Goal: Information Seeking & Learning: Check status

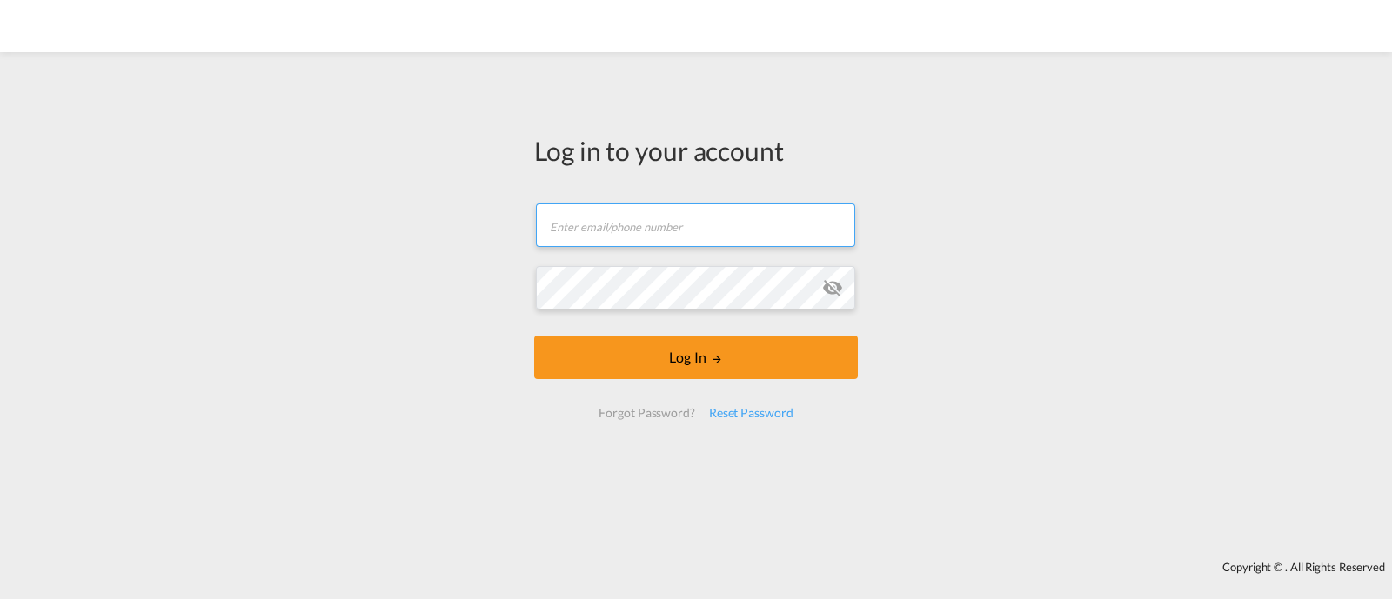
type input "[EMAIL_ADDRESS][DOMAIN_NAME]"
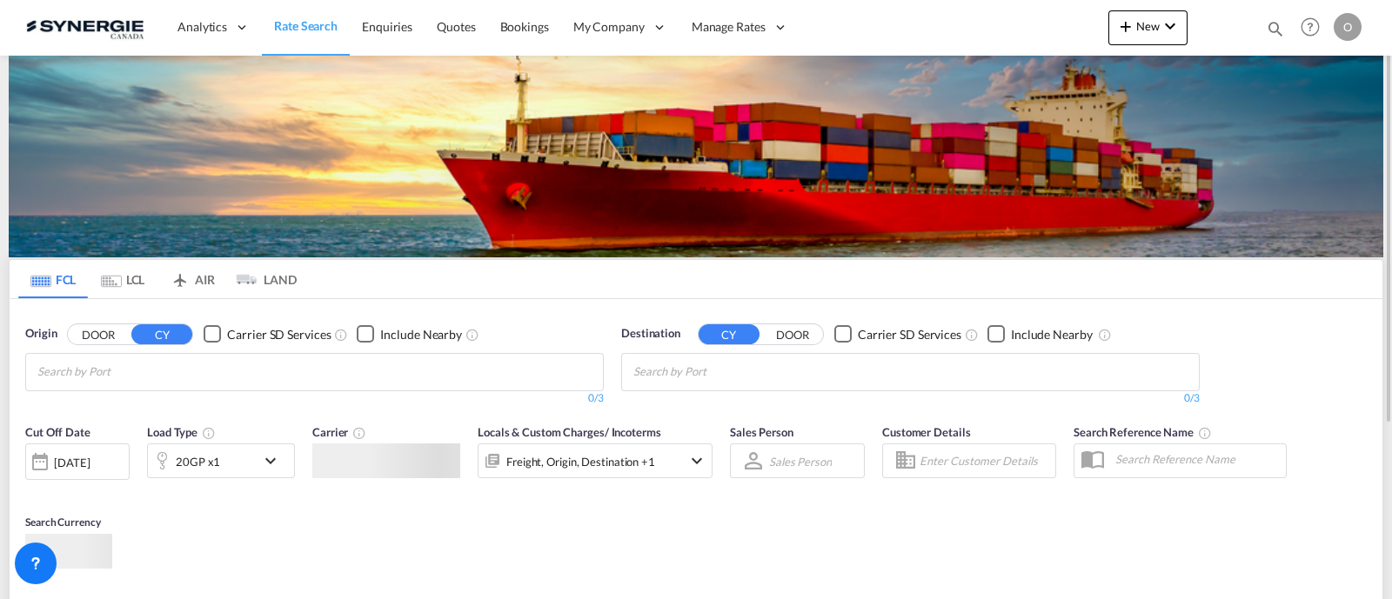
click at [1266, 29] on md-icon "icon-magnify" at bounding box center [1275, 28] width 19 height 19
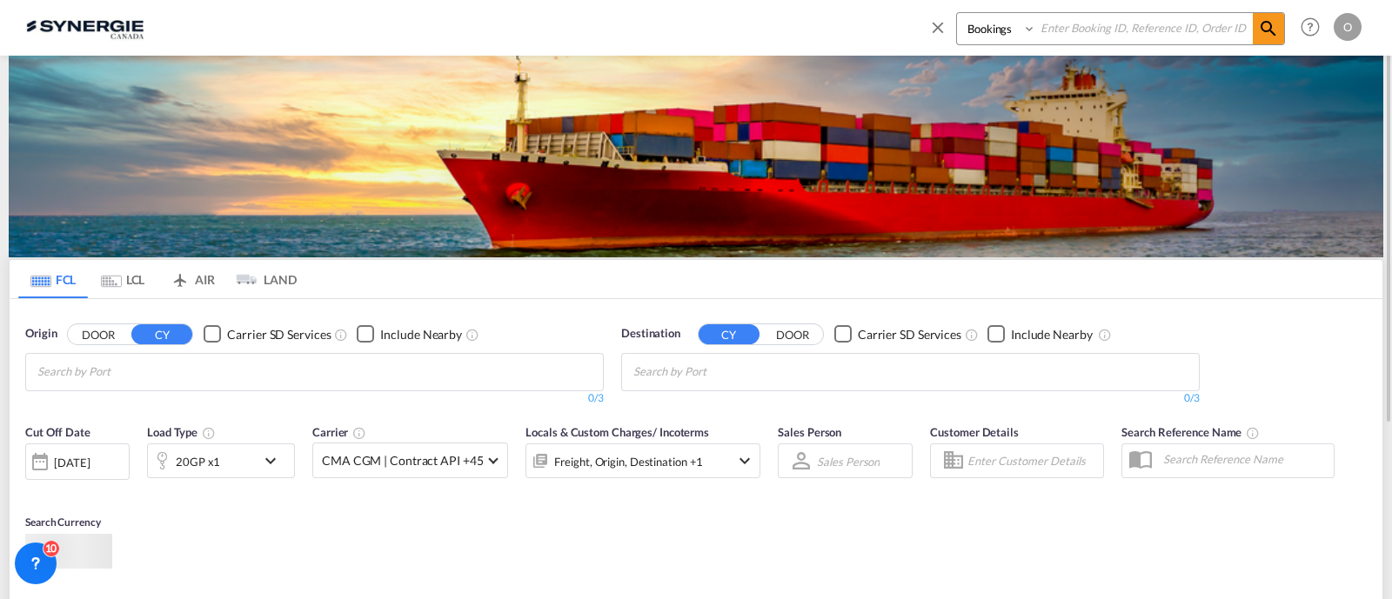
click at [991, 37] on select "Bookings Quotes Enquiries" at bounding box center [998, 28] width 83 height 31
select select "Quotes"
click at [957, 13] on select "Bookings Quotes Enquiries" at bounding box center [998, 28] width 83 height 31
click at [1064, 40] on input at bounding box center [1144, 28] width 217 height 30
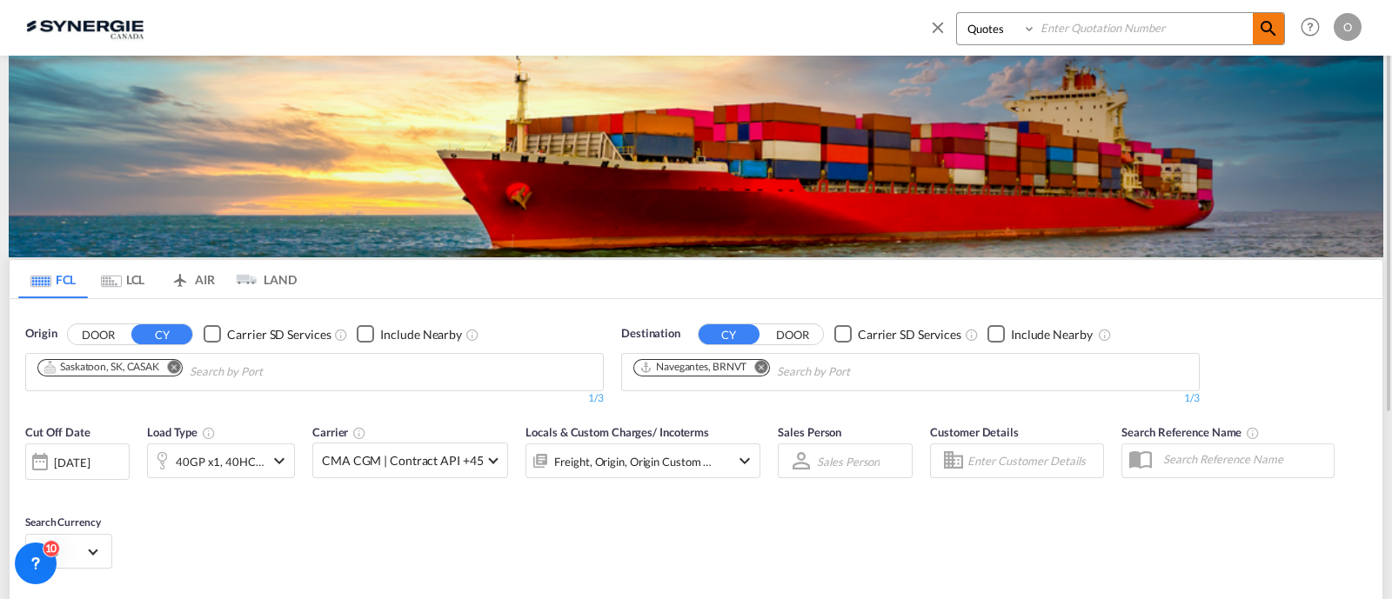
paste input "SYC000014229"
type input "SYC000014229"
click at [1269, 28] on md-icon "icon-magnify" at bounding box center [1268, 28] width 21 height 21
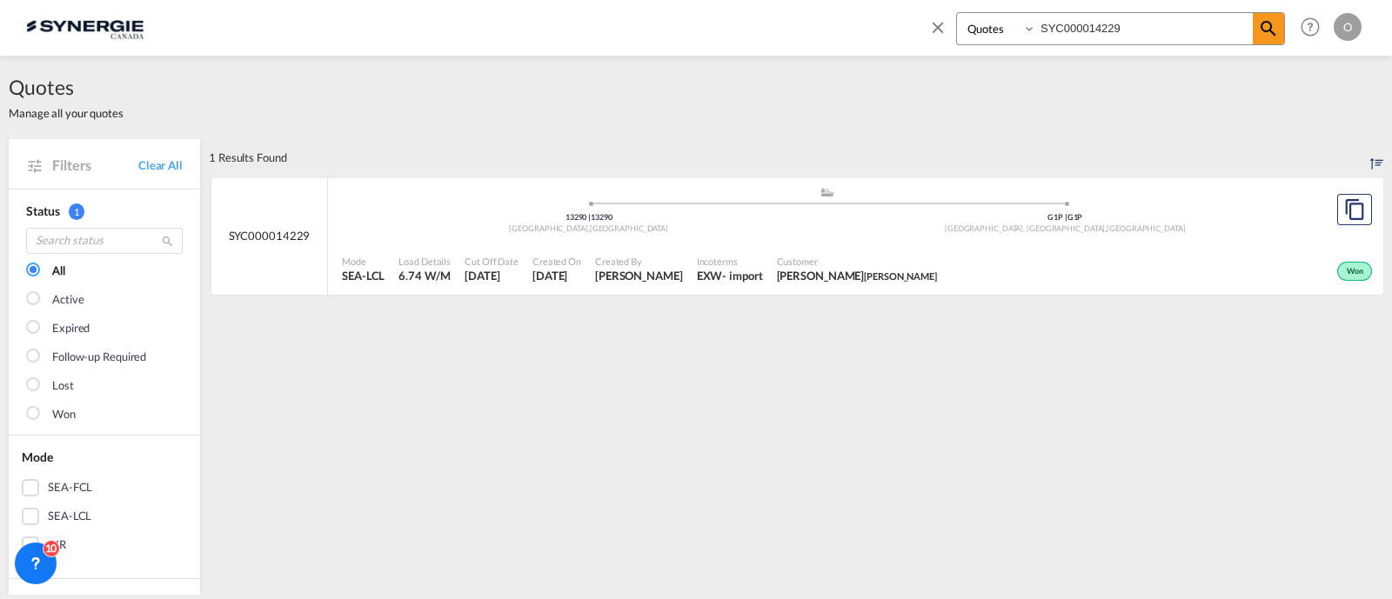
click at [782, 273] on span "Vincent Peycelon Laura Secord" at bounding box center [857, 276] width 160 height 16
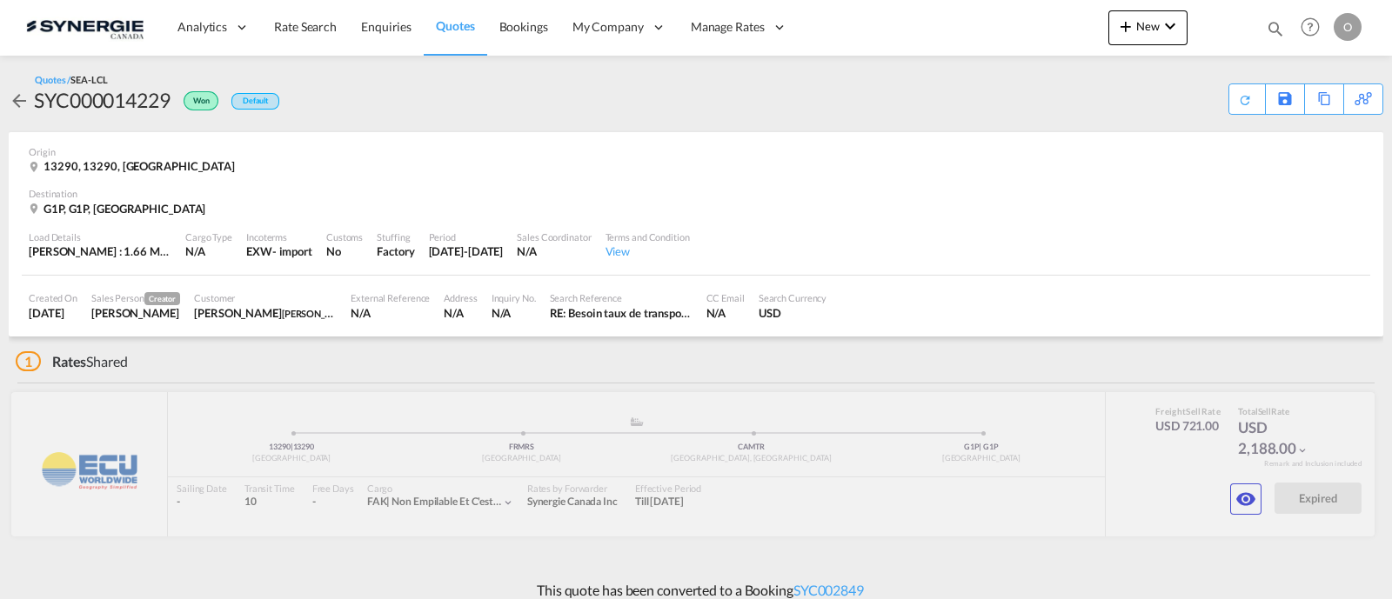
scroll to position [14, 0]
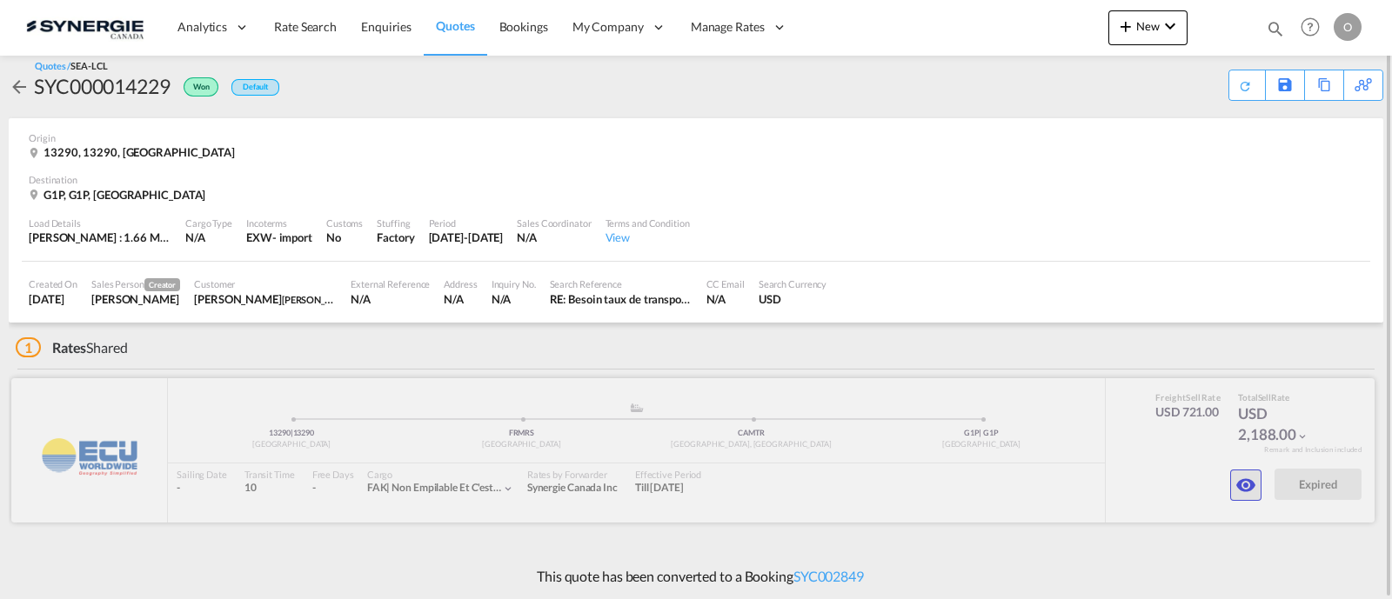
click at [1246, 479] on md-icon "icon-eye" at bounding box center [1245, 485] width 21 height 21
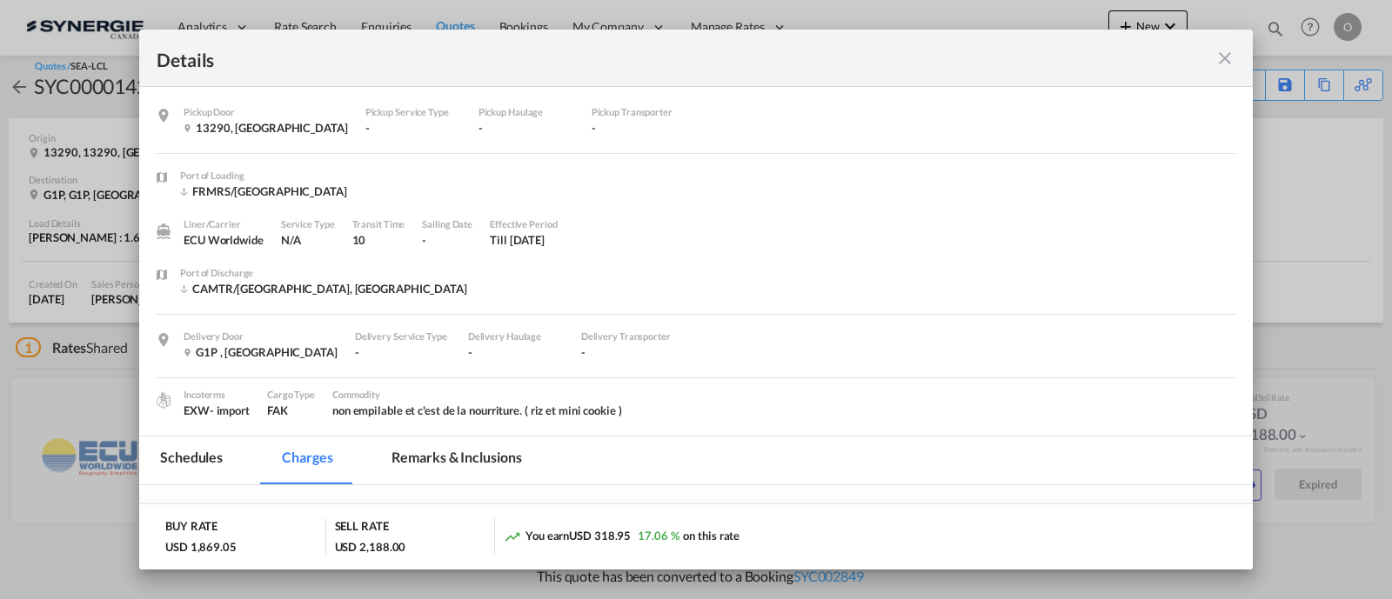
click at [430, 437] on md-tab-item "Remarks & Inclusions" at bounding box center [456, 461] width 171 height 48
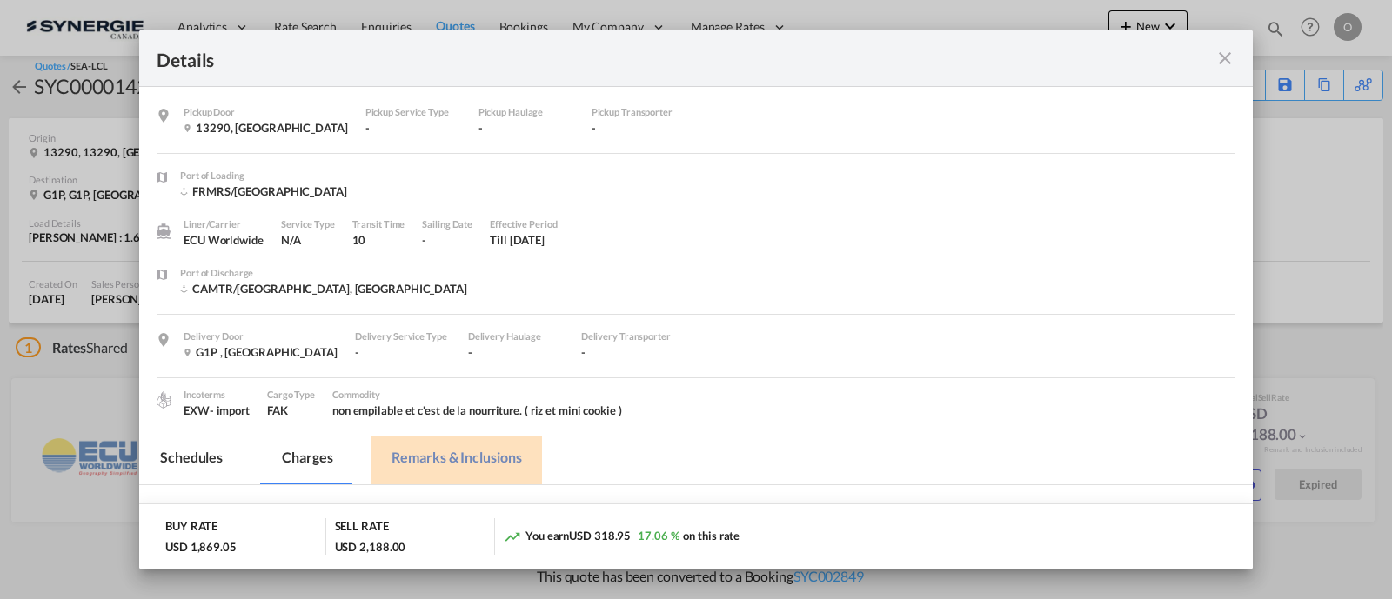
click at [425, 455] on md-tab-item "Remarks & Inclusions" at bounding box center [456, 461] width 171 height 48
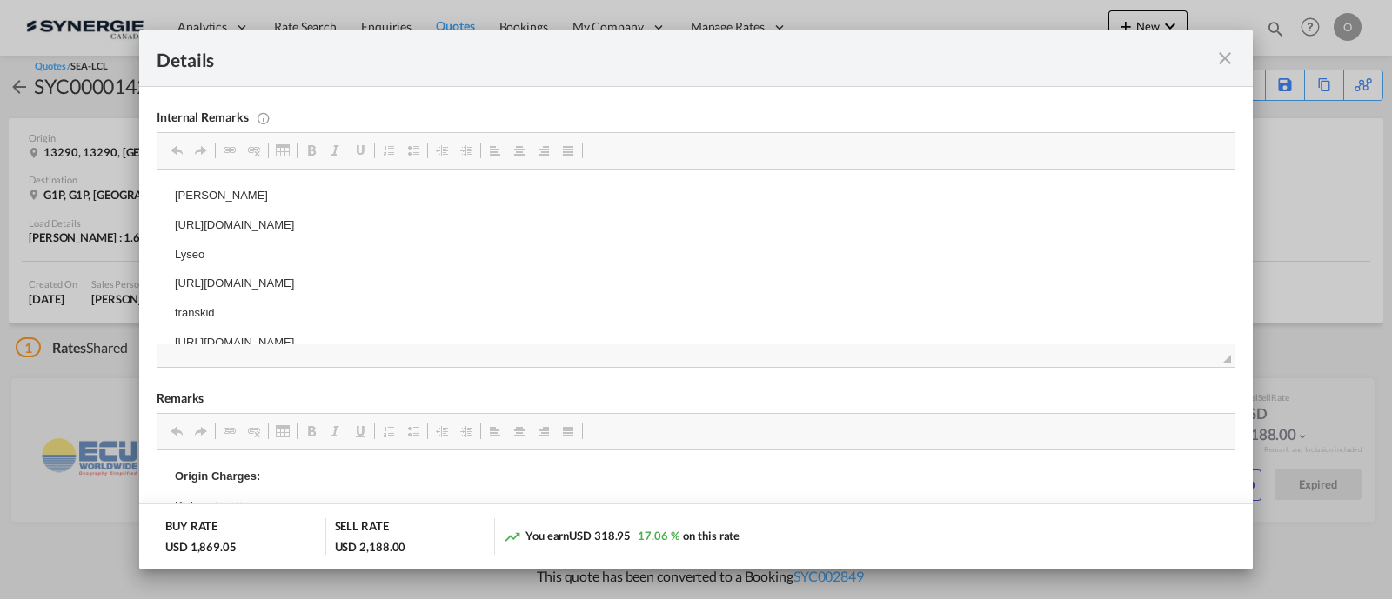
scroll to position [25, 0]
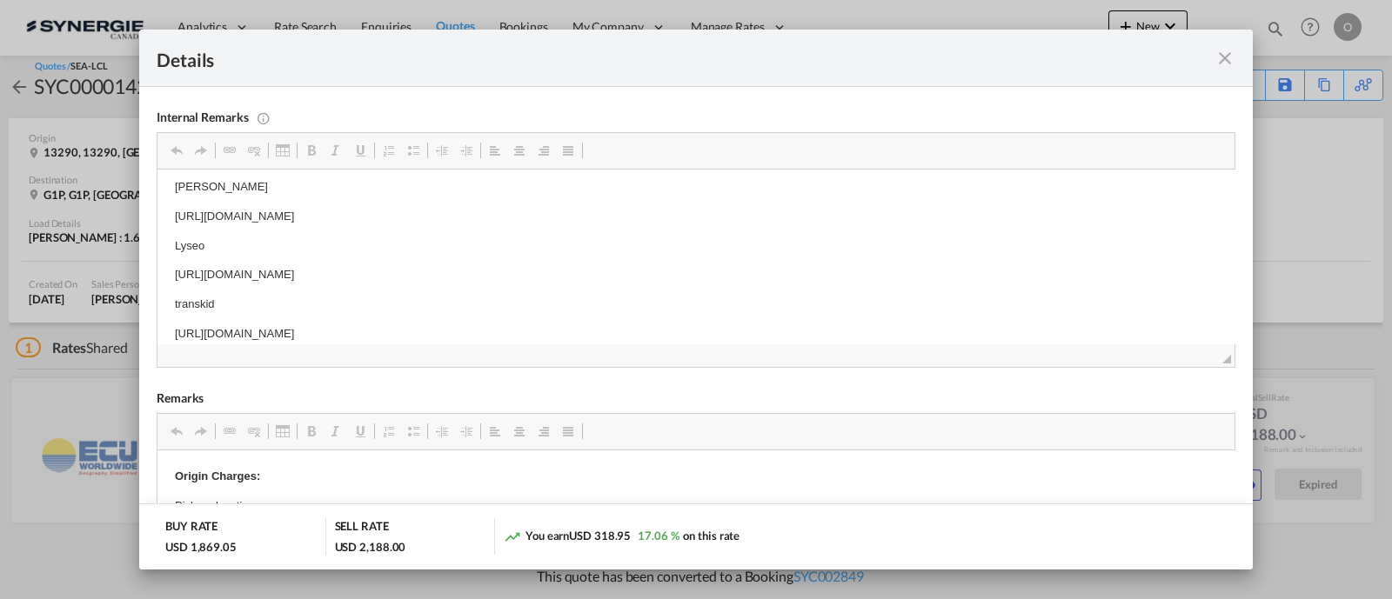
drag, startPoint x: 647, startPoint y: 317, endPoint x: 604, endPoint y: 316, distance: 42.6
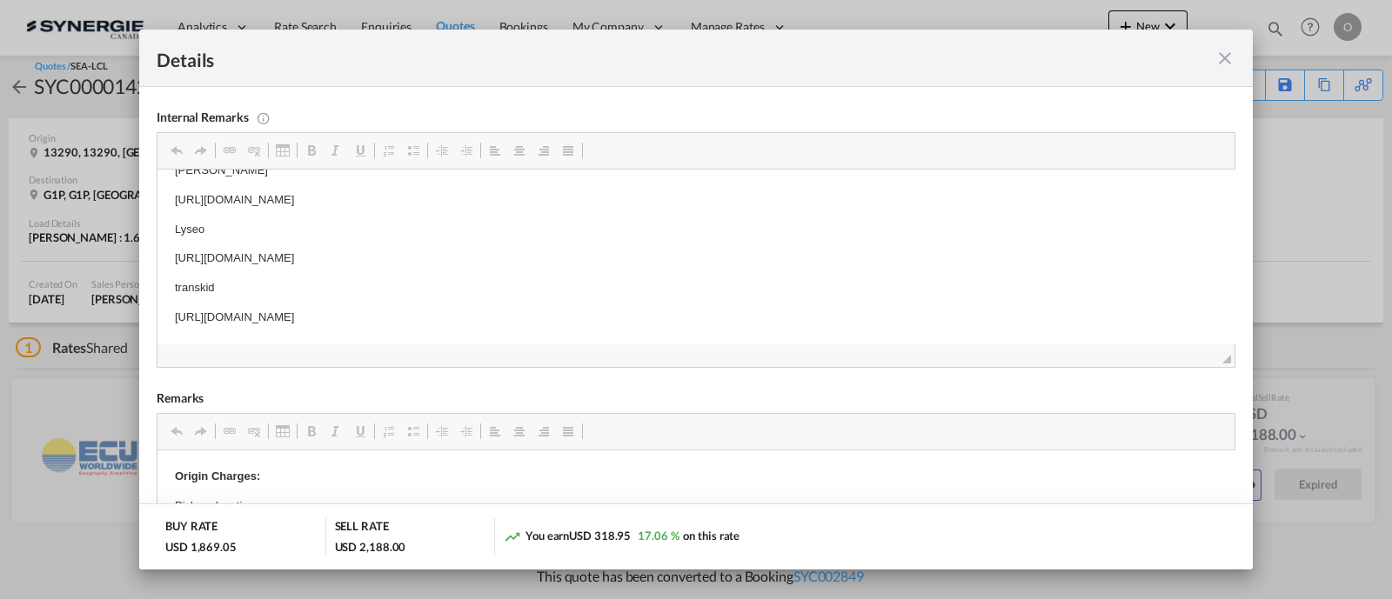
drag, startPoint x: 631, startPoint y: 334, endPoint x: 171, endPoint y: 309, distance: 460.8
click at [171, 309] on html "[PERSON_NAME] [URL][DOMAIN_NAME] Lyseo [URL][DOMAIN_NAME] transkid [URL][DOMAIN…" at bounding box center [695, 244] width 1077 height 200
copy p "[URL][DOMAIN_NAME]"
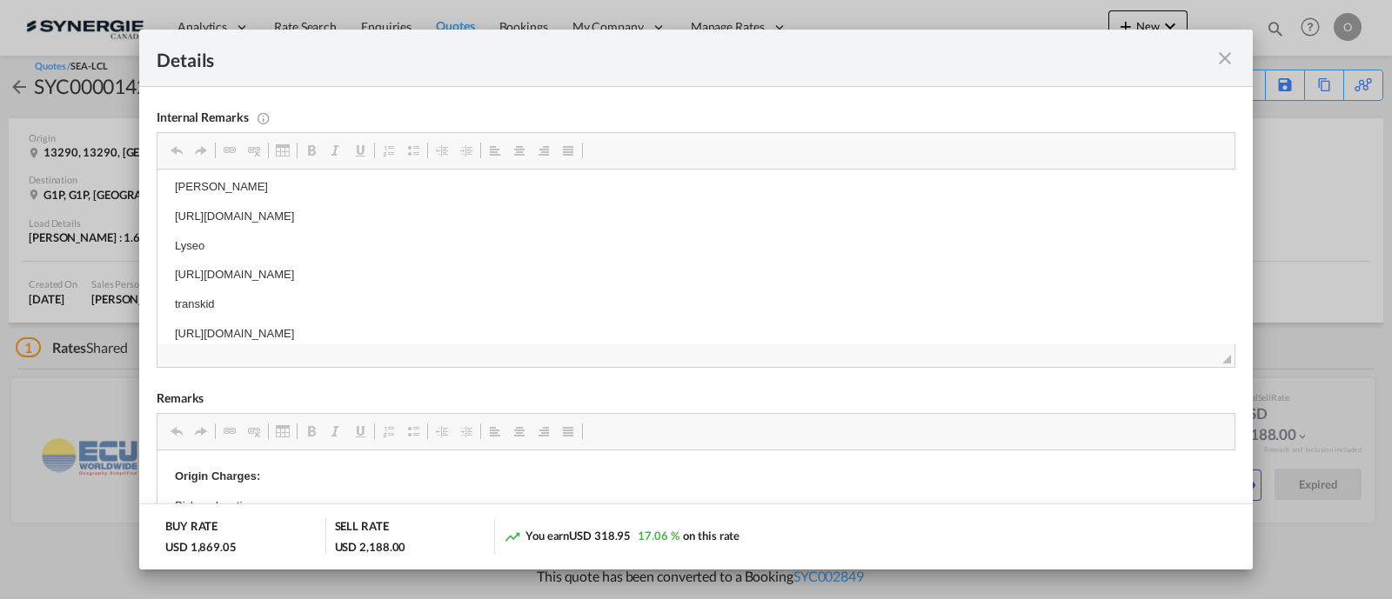
click at [1217, 60] on md-icon "icon-close fg-AAA8AD m-0 cursor" at bounding box center [1224, 58] width 21 height 21
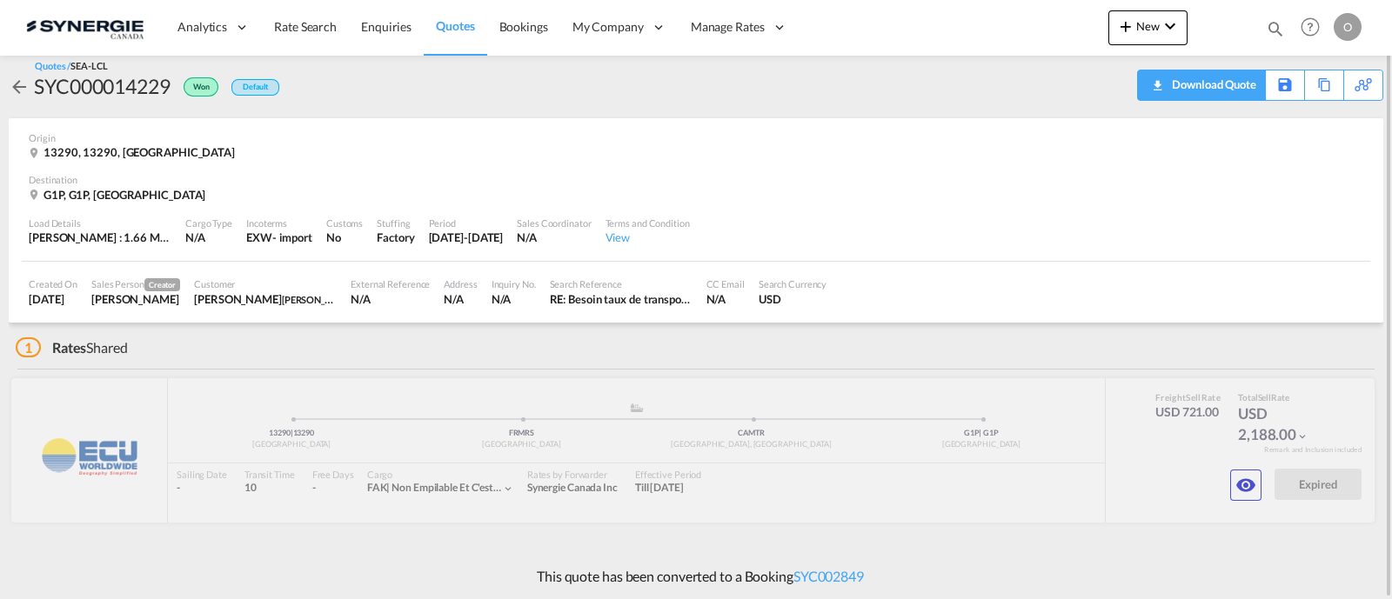
click at [1237, 79] on div "Download Quote" at bounding box center [1211, 84] width 89 height 28
